Goal: Browse casually: Explore the website without a specific task or goal

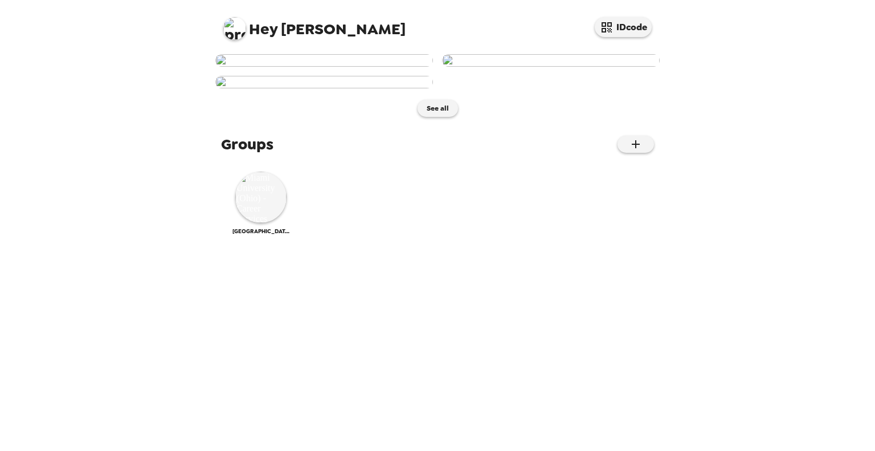
scroll to position [369, 0]
click at [262, 223] on img at bounding box center [260, 197] width 51 height 51
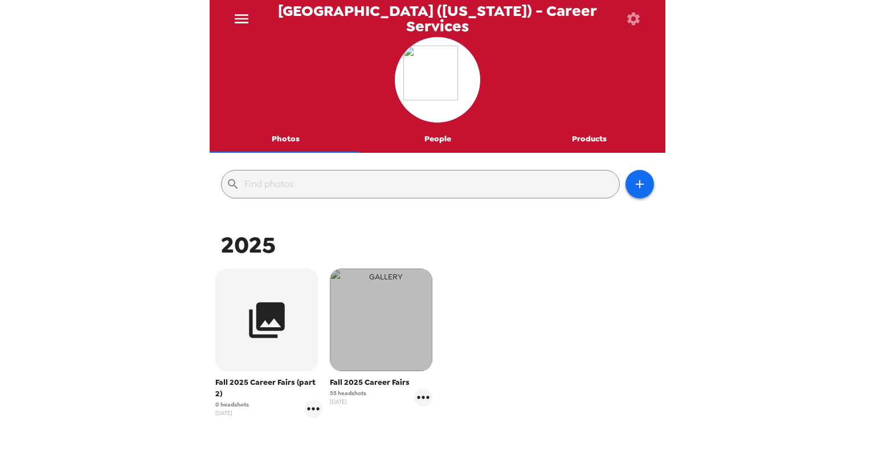
click at [383, 340] on img "button" at bounding box center [381, 319] width 103 height 103
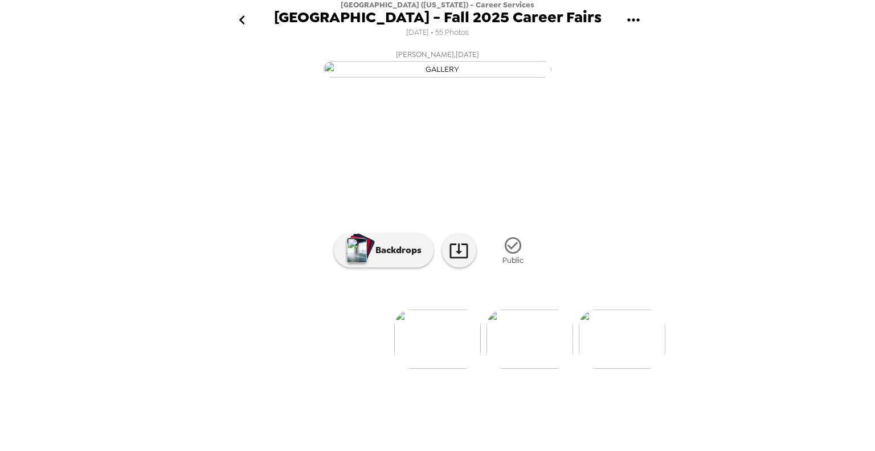
scroll to position [50, 0]
click at [441, 369] on img at bounding box center [437, 338] width 87 height 59
click at [508, 254] on icon "button" at bounding box center [513, 245] width 17 height 17
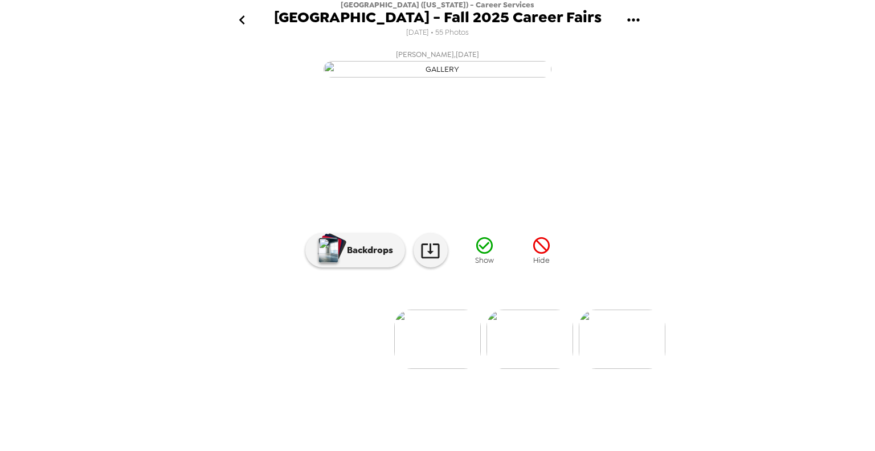
click at [763, 198] on div "Miami University (Ohio) - Career Services Miami University - Fall 2025 Career F…" at bounding box center [437, 225] width 875 height 451
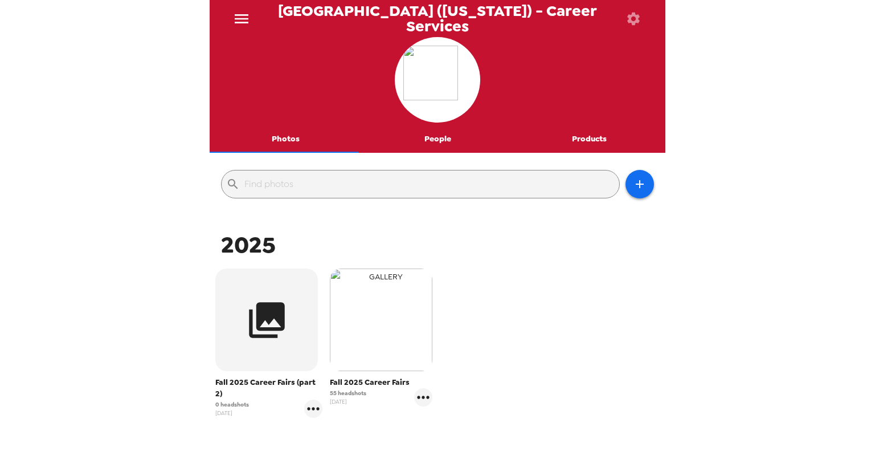
click at [380, 345] on img "button" at bounding box center [381, 319] width 103 height 103
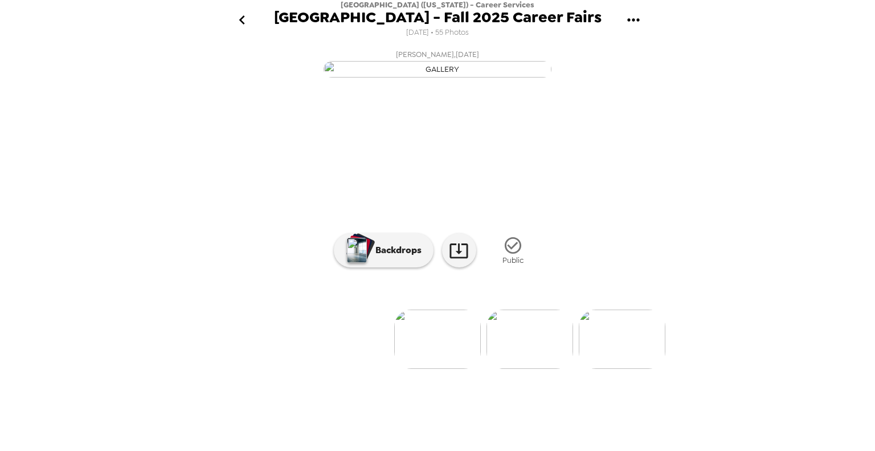
scroll to position [50, 0]
click at [245, 20] on icon "go back" at bounding box center [242, 20] width 18 height 18
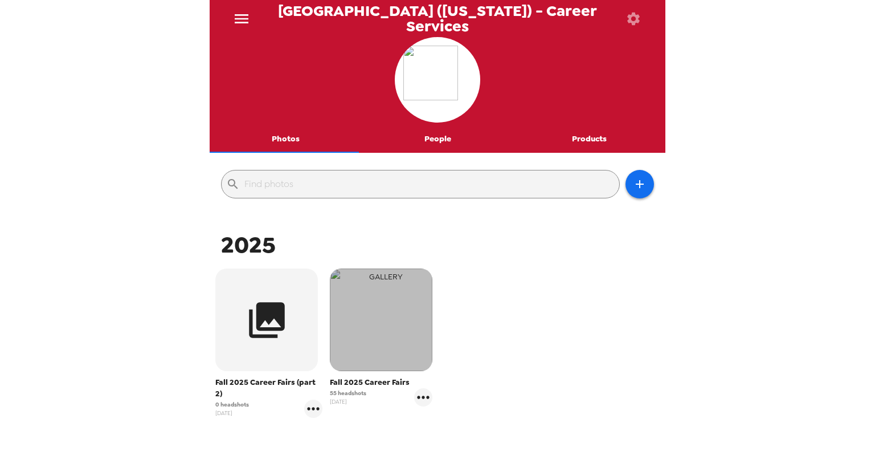
click at [353, 339] on img "button" at bounding box center [381, 319] width 103 height 103
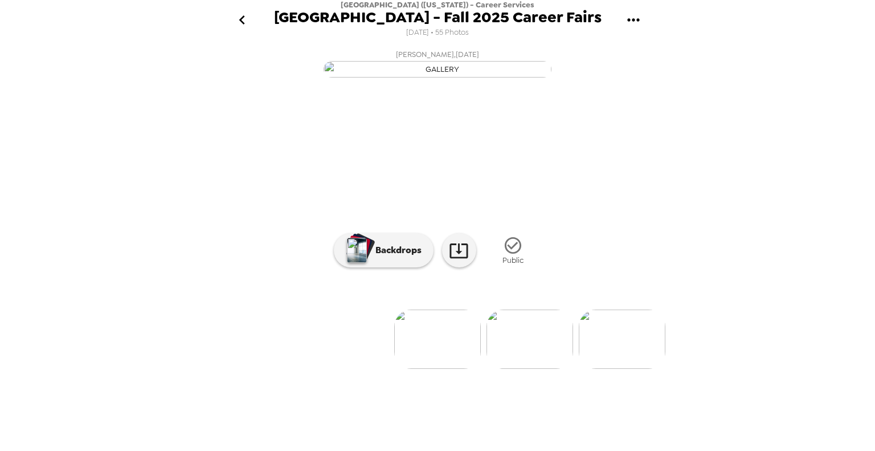
scroll to position [50, 0]
